Goal: Check status: Check status

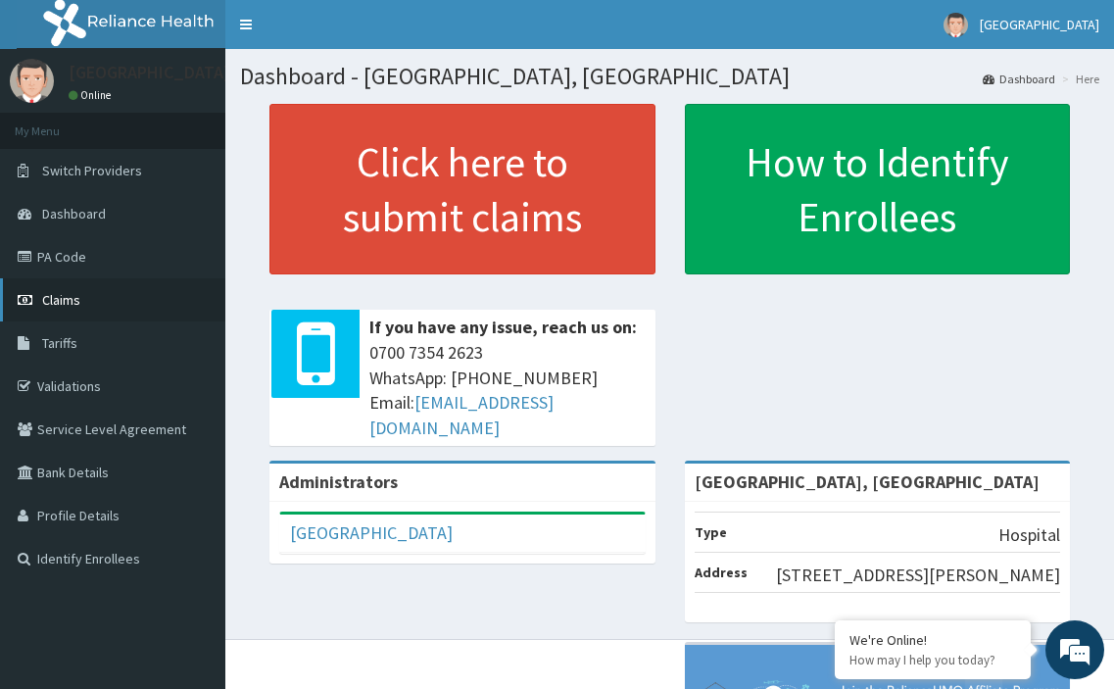
click at [66, 297] on span "Claims" at bounding box center [61, 300] width 38 height 18
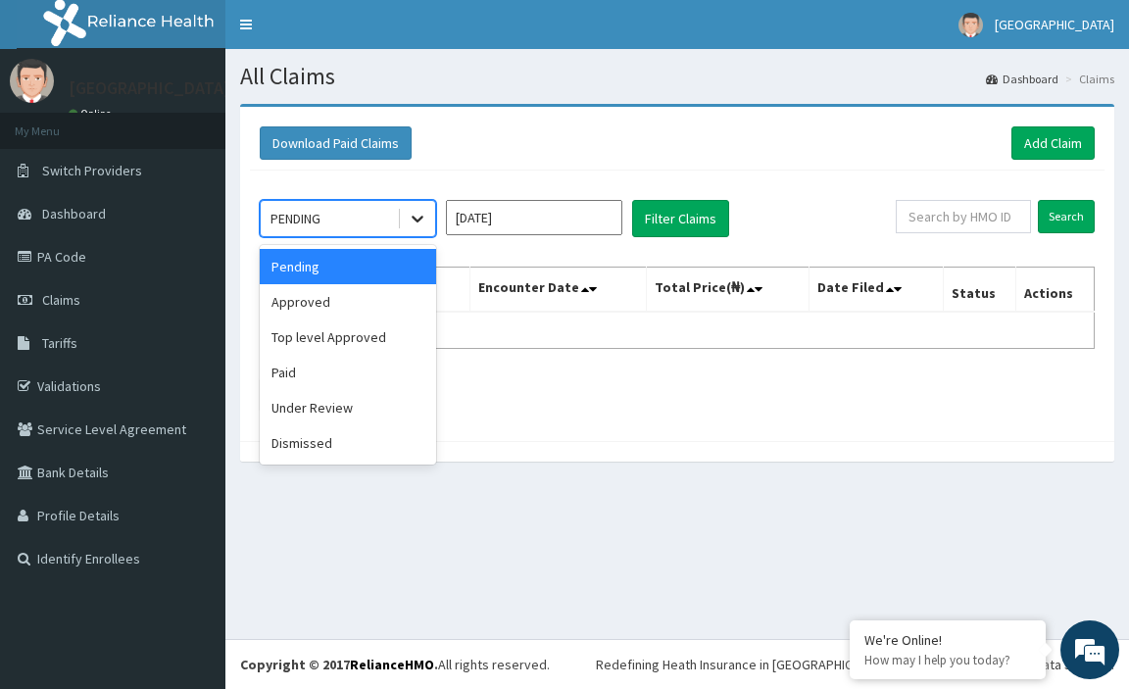
click at [414, 226] on icon at bounding box center [418, 219] width 20 height 20
click at [340, 304] on div "Approved" at bounding box center [348, 301] width 176 height 35
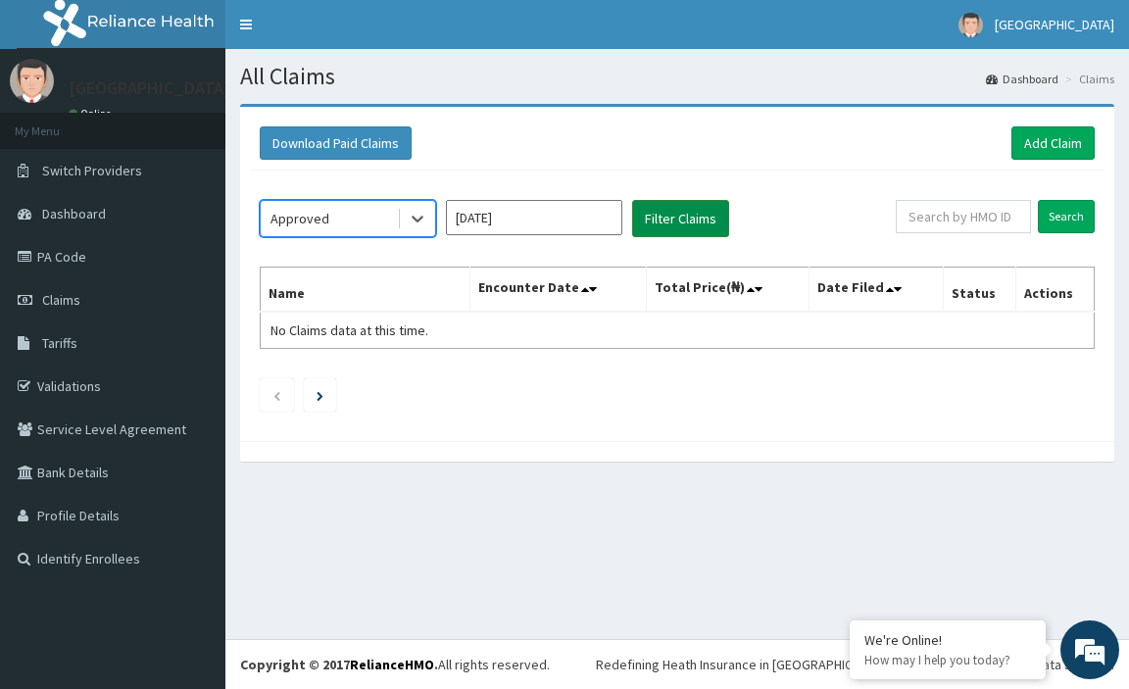
click at [694, 214] on button "Filter Claims" at bounding box center [680, 218] width 97 height 37
